Goal: Check status: Check status

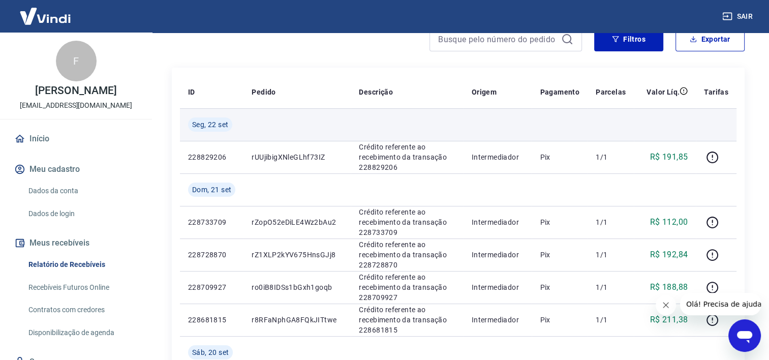
scroll to position [51, 0]
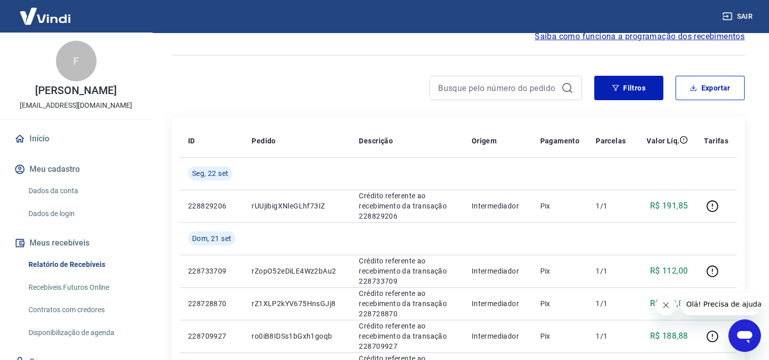
click at [250, 77] on div at bounding box center [377, 88] width 410 height 24
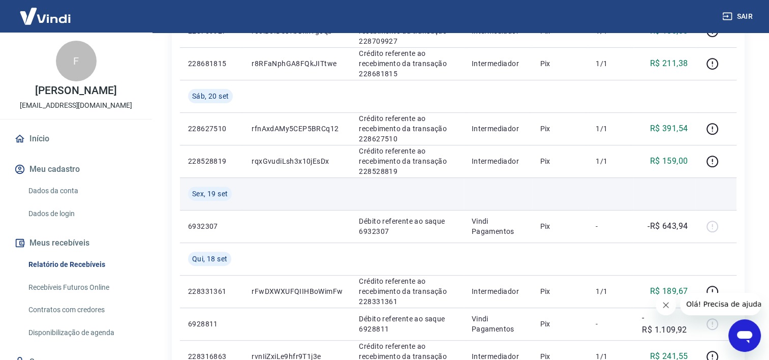
scroll to position [509, 0]
